Goal: Task Accomplishment & Management: Manage account settings

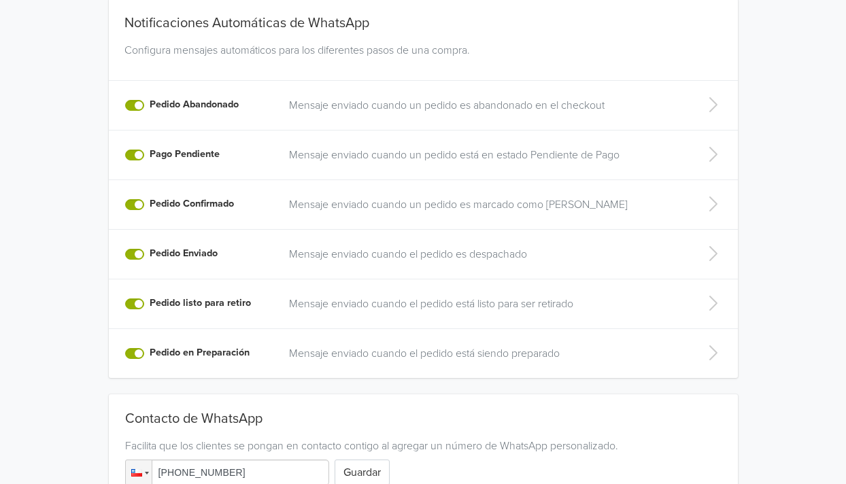
scroll to position [395, 0]
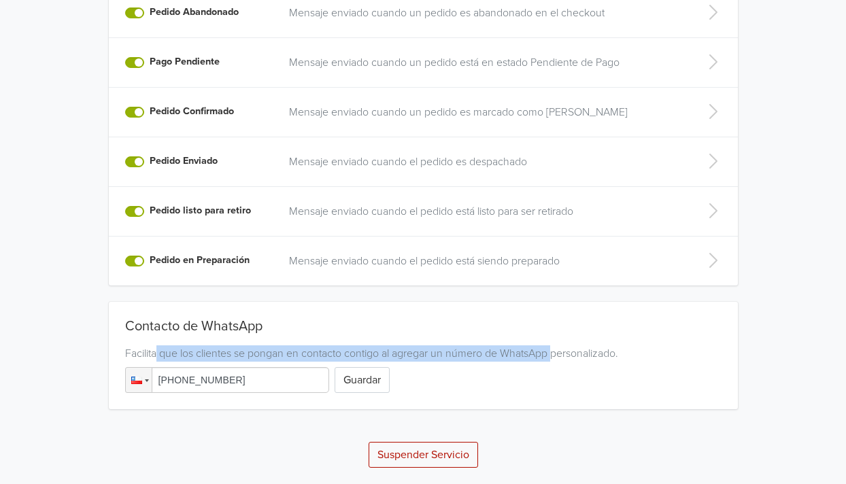
drag, startPoint x: 157, startPoint y: 355, endPoint x: 556, endPoint y: 358, distance: 398.7
click at [556, 358] on div "Facilita que los clientes se pongan en contacto contigo al agregar un número de…" at bounding box center [423, 354] width 597 height 16
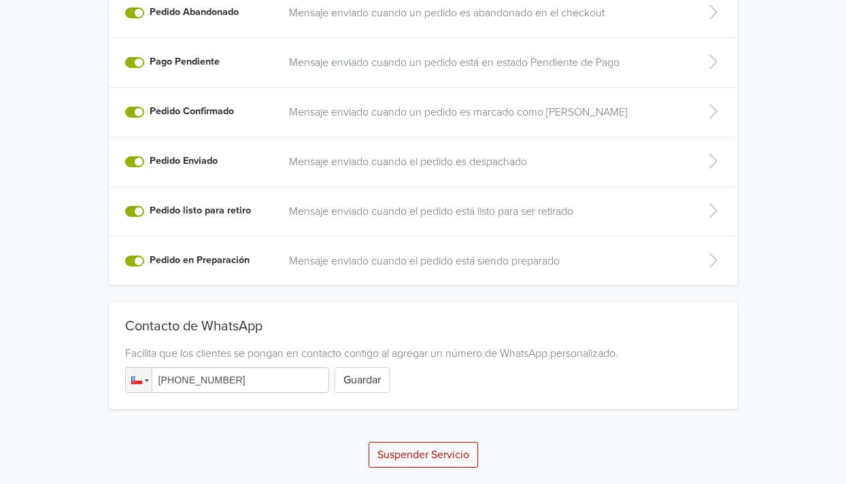
click at [238, 376] on input "[PHONE_NUMBER]" at bounding box center [227, 380] width 204 height 26
type input "[PHONE_NUMBER]"
click at [352, 383] on button "Guardar" at bounding box center [362, 380] width 55 height 26
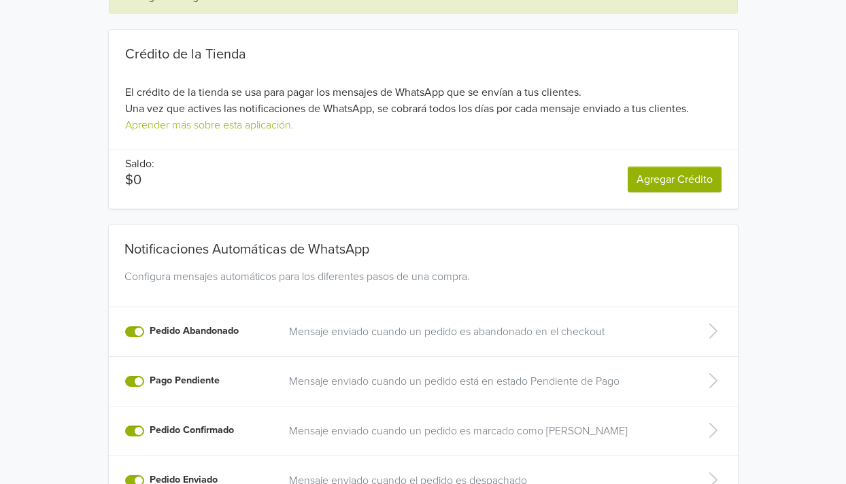
scroll to position [0, 0]
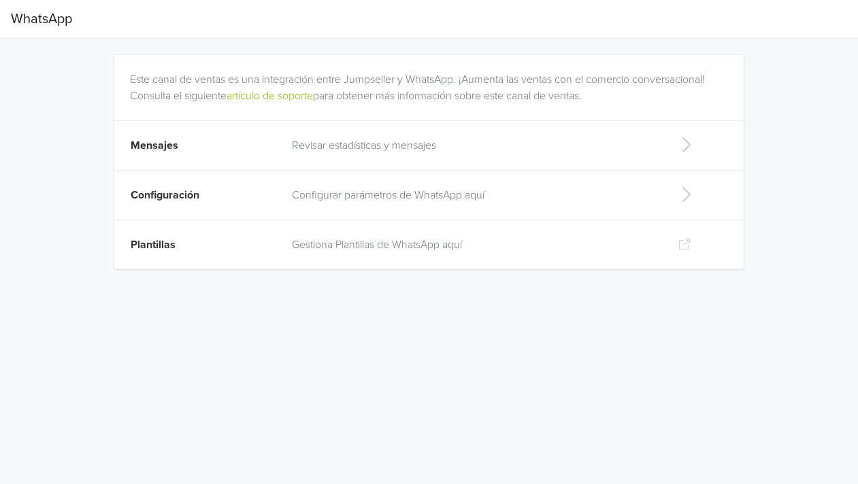
click at [425, 150] on p "Revisar estadísticas y mensajes" at bounding box center [474, 145] width 364 height 16
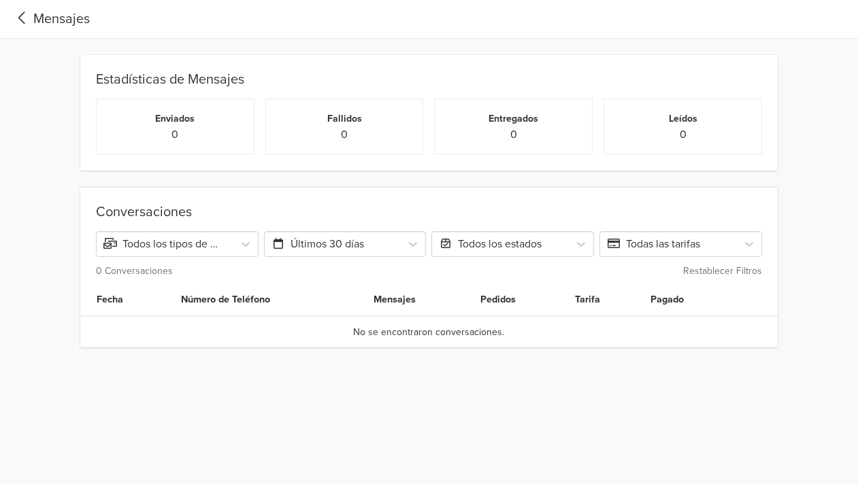
click at [26, 20] on icon at bounding box center [22, 18] width 22 height 18
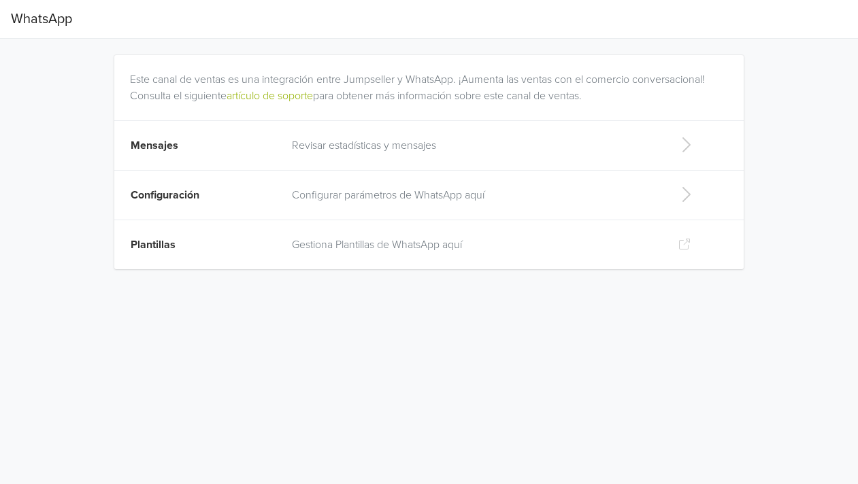
click at [362, 195] on p "Configurar parámetros de WhatsApp aquí" at bounding box center [474, 195] width 364 height 16
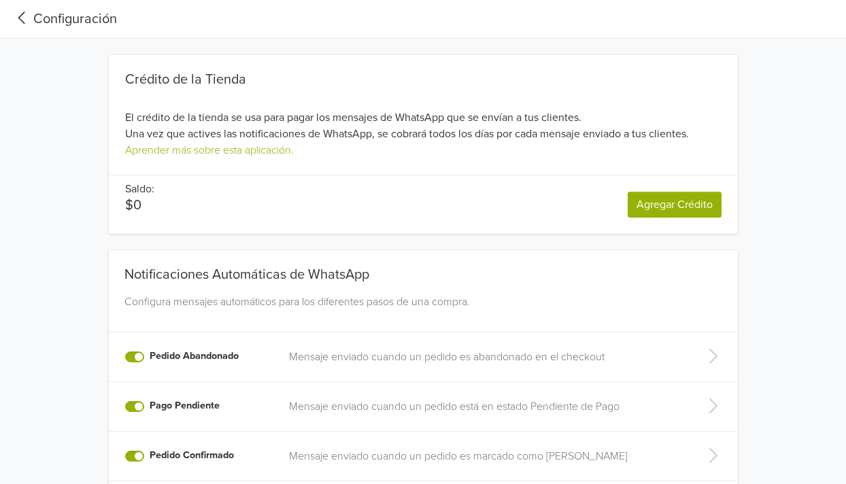
click at [21, 22] on icon at bounding box center [22, 18] width 22 height 18
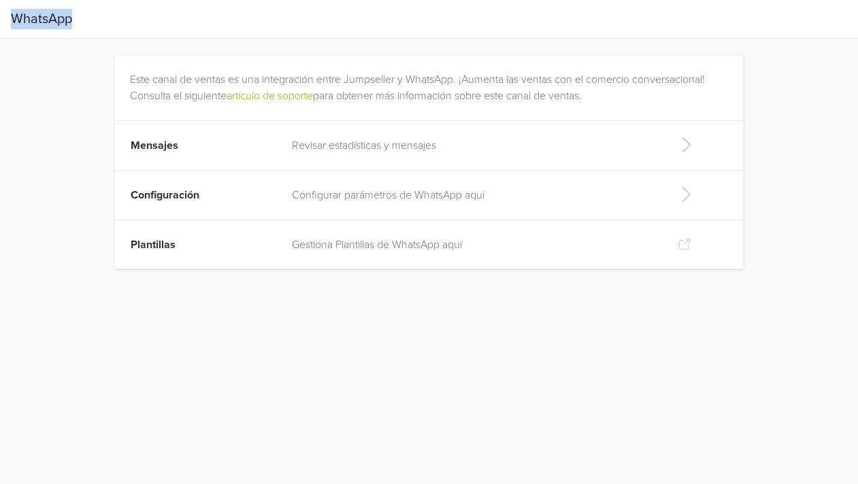
click at [21, 22] on span "WhatsApp" at bounding box center [41, 18] width 61 height 27
